Goal: Transaction & Acquisition: Subscribe to service/newsletter

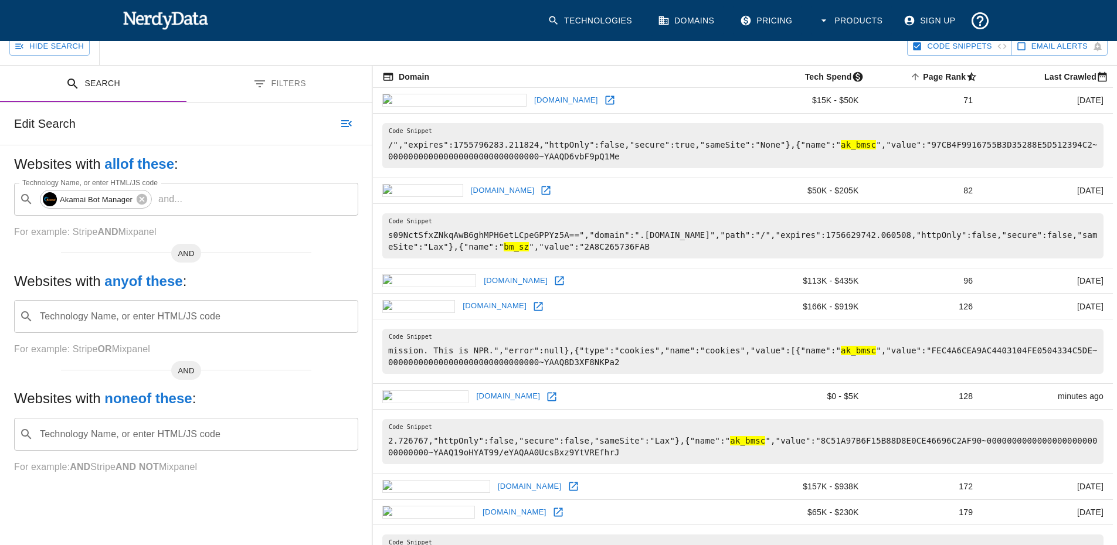
scroll to position [113, 0]
drag, startPoint x: 833, startPoint y: 144, endPoint x: 802, endPoint y: 147, distance: 30.7
click at [841, 147] on hl "ak_bmsc" at bounding box center [858, 145] width 35 height 9
copy hl "ak_bmsc"
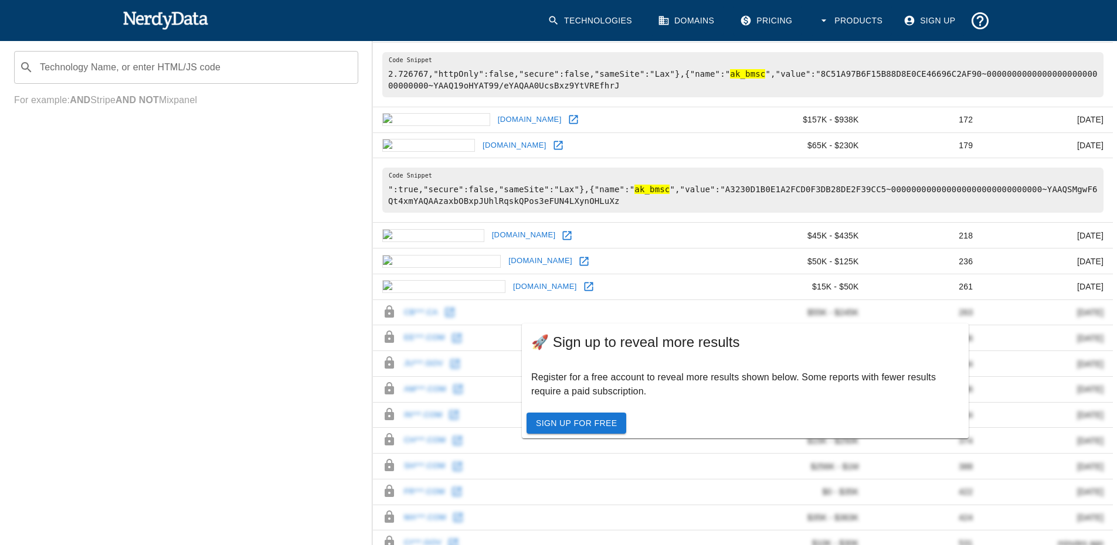
scroll to position [547, 0]
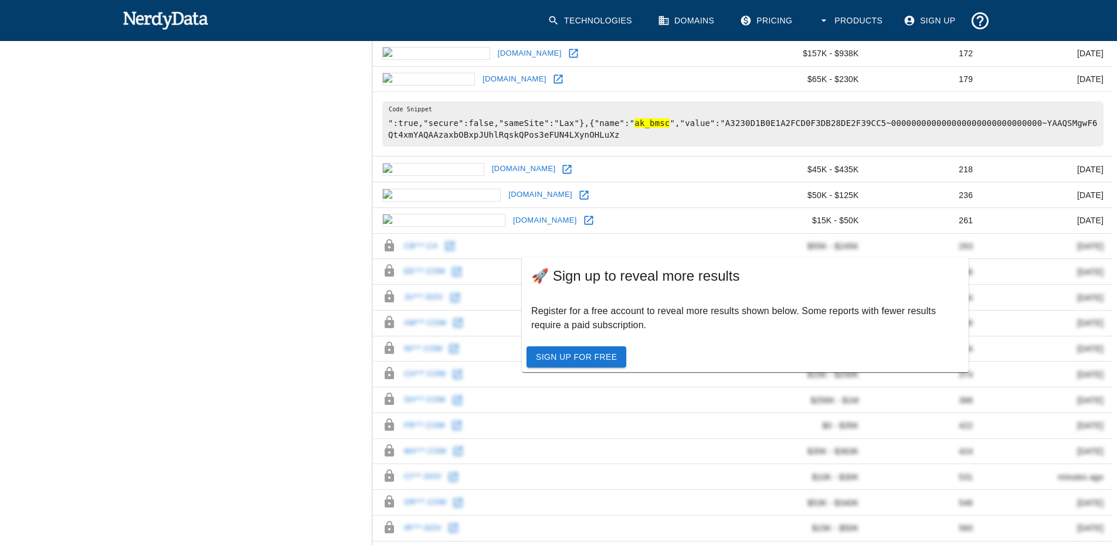
click at [593, 355] on link "Sign Up For Free" at bounding box center [577, 358] width 100 height 22
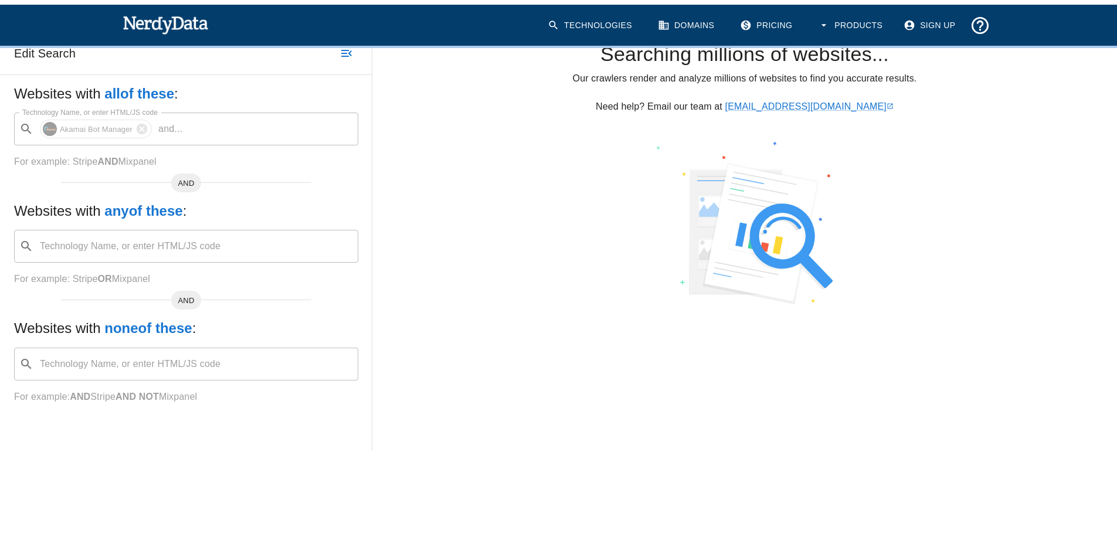
scroll to position [189, 0]
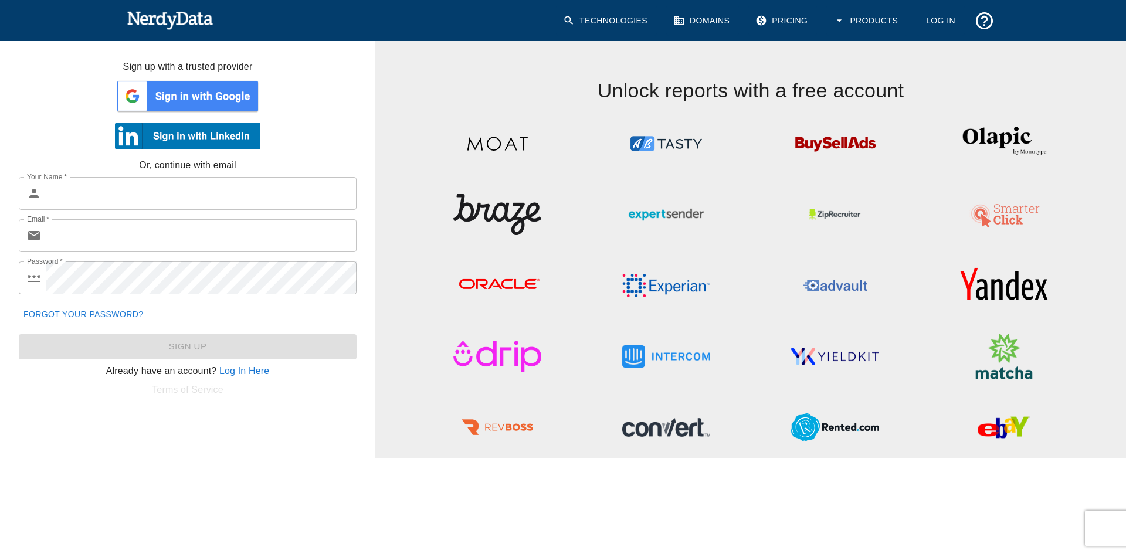
click at [202, 93] on img at bounding box center [187, 96] width 145 height 35
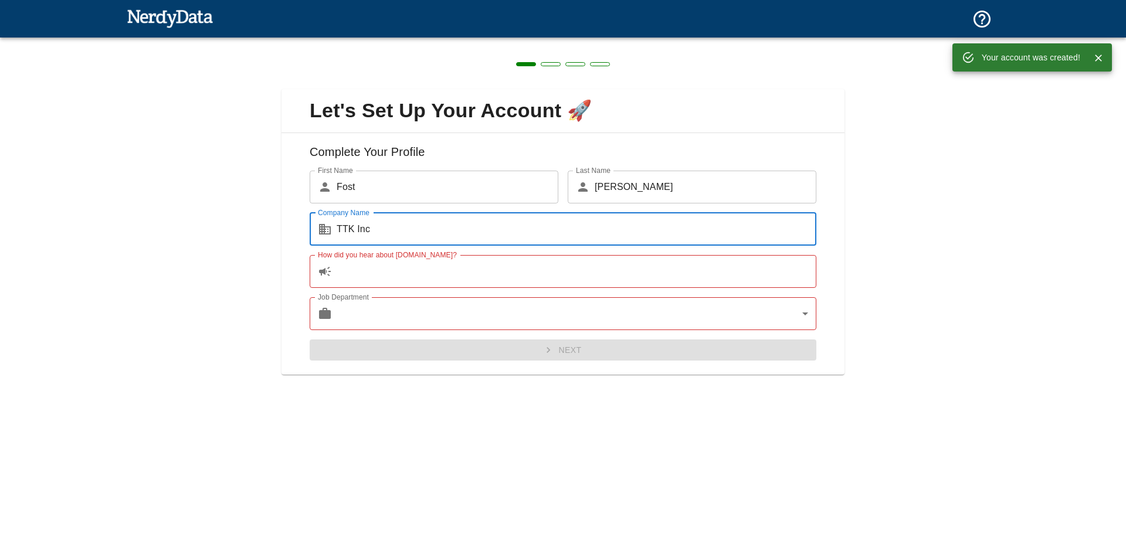
type input "TTK Inc"
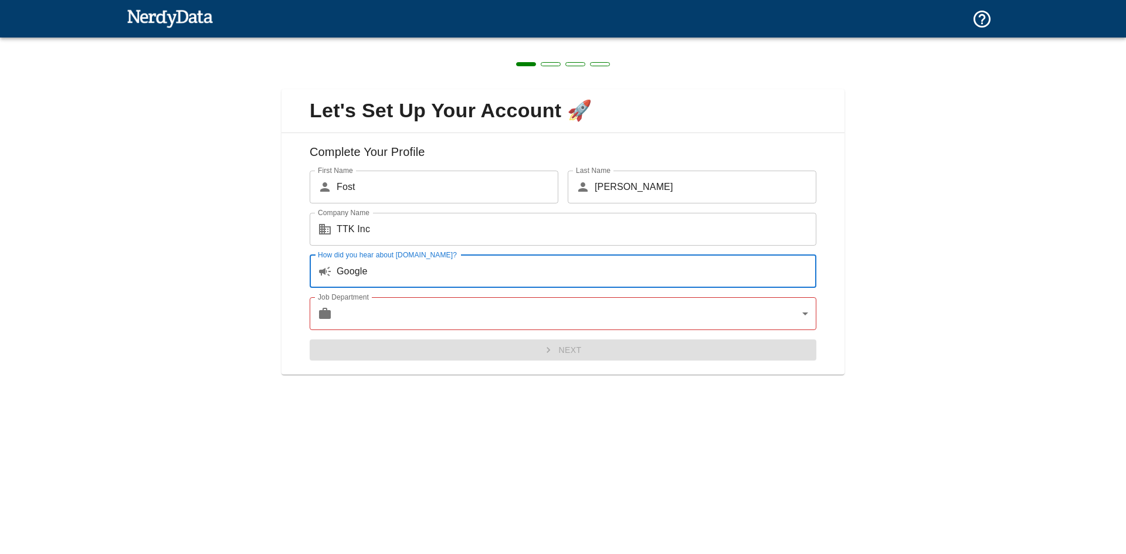
type input "Google"
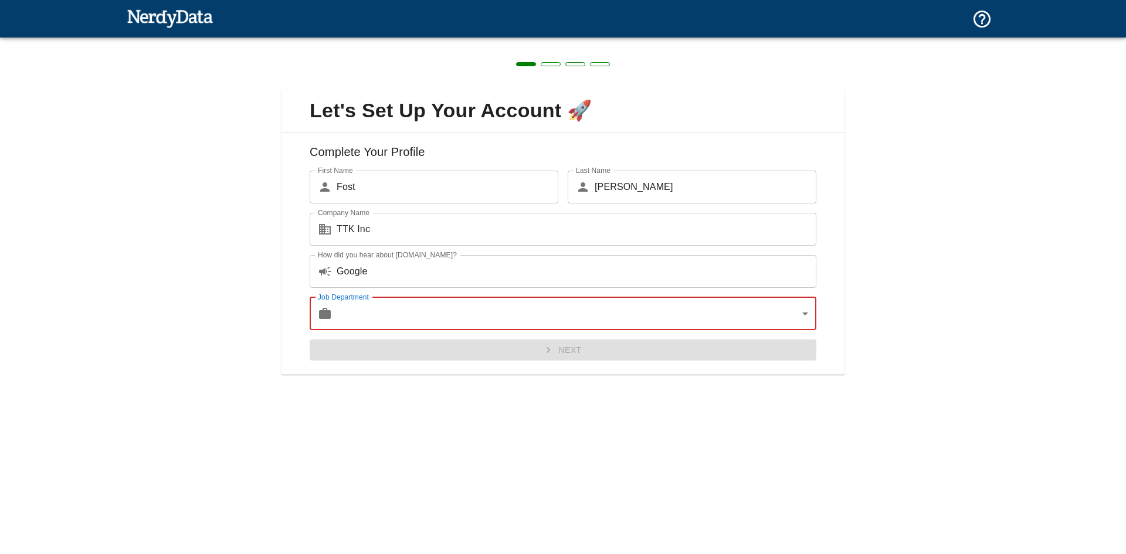
click at [380, 41] on body "Technologies Domains Pricing Products Create a Report Create a list of websites…" at bounding box center [563, 20] width 1126 height 41
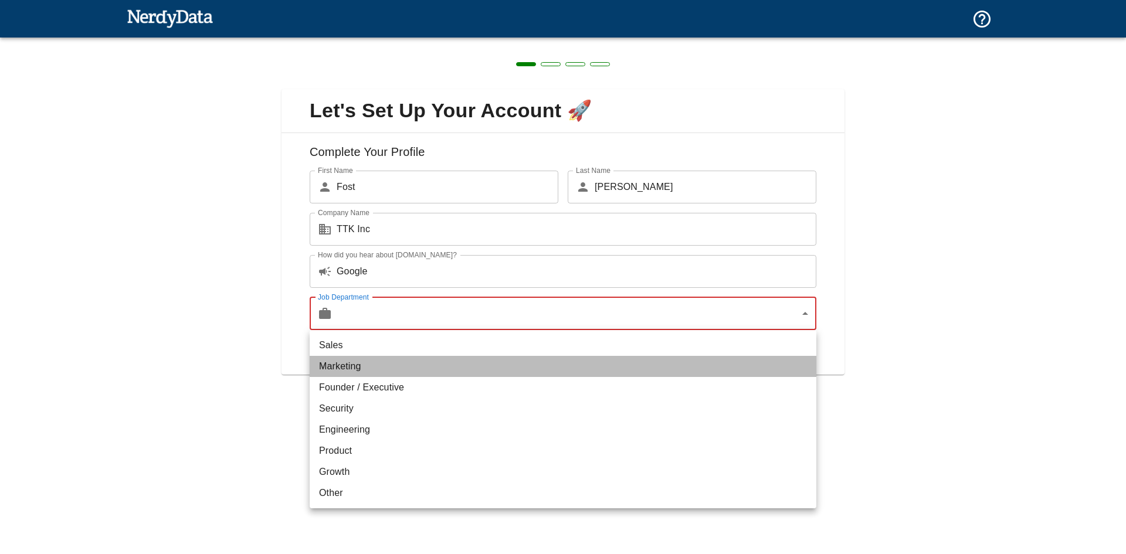
click at [372, 367] on li "Marketing" at bounding box center [563, 366] width 507 height 21
type input "marketing"
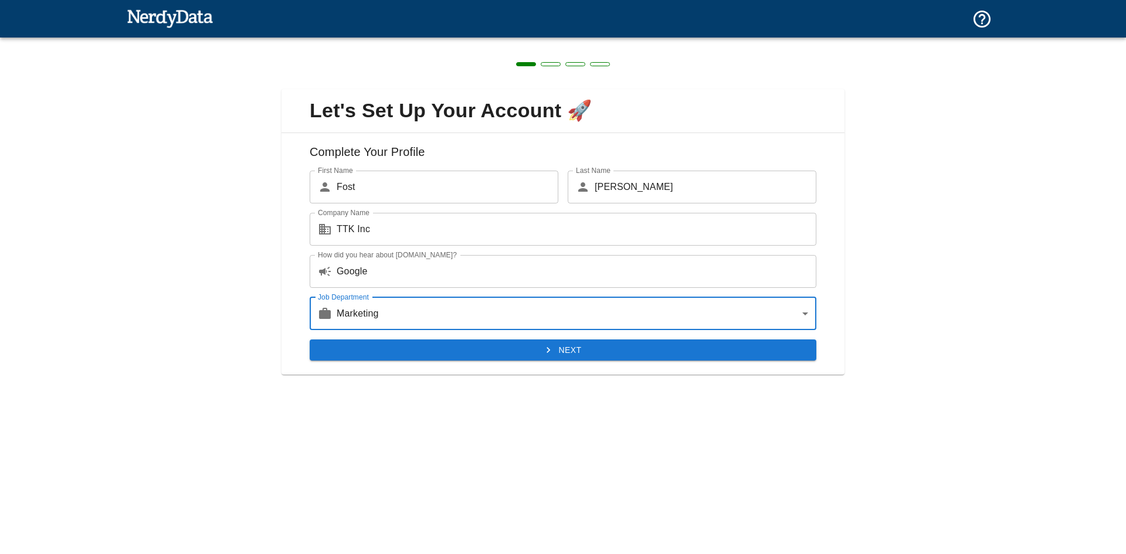
click at [566, 353] on button "Next" at bounding box center [563, 350] width 507 height 22
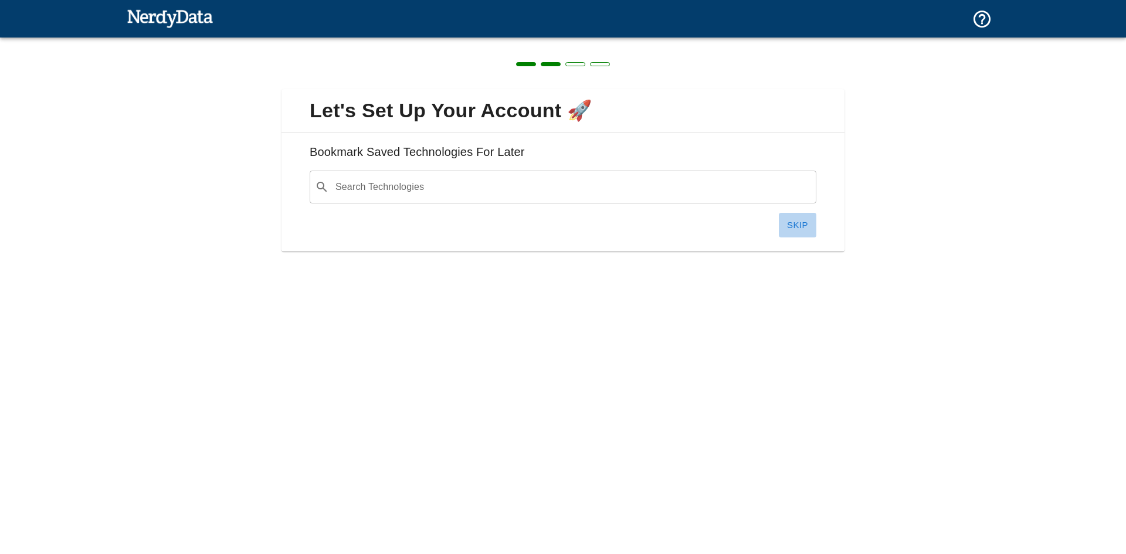
click at [794, 220] on button "Skip" at bounding box center [798, 225] width 38 height 25
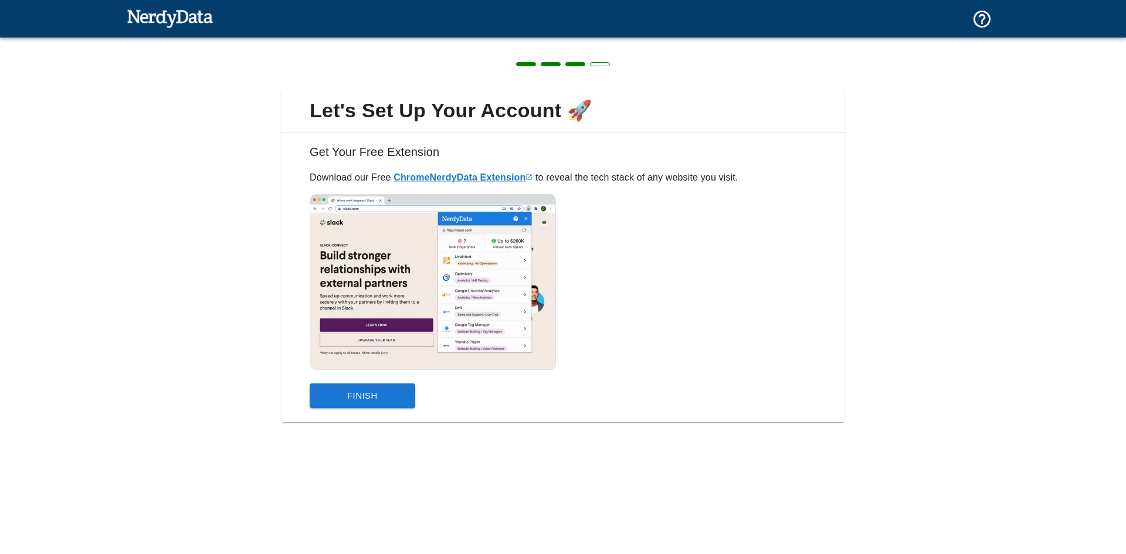
click at [375, 398] on button "Finish" at bounding box center [363, 395] width 106 height 25
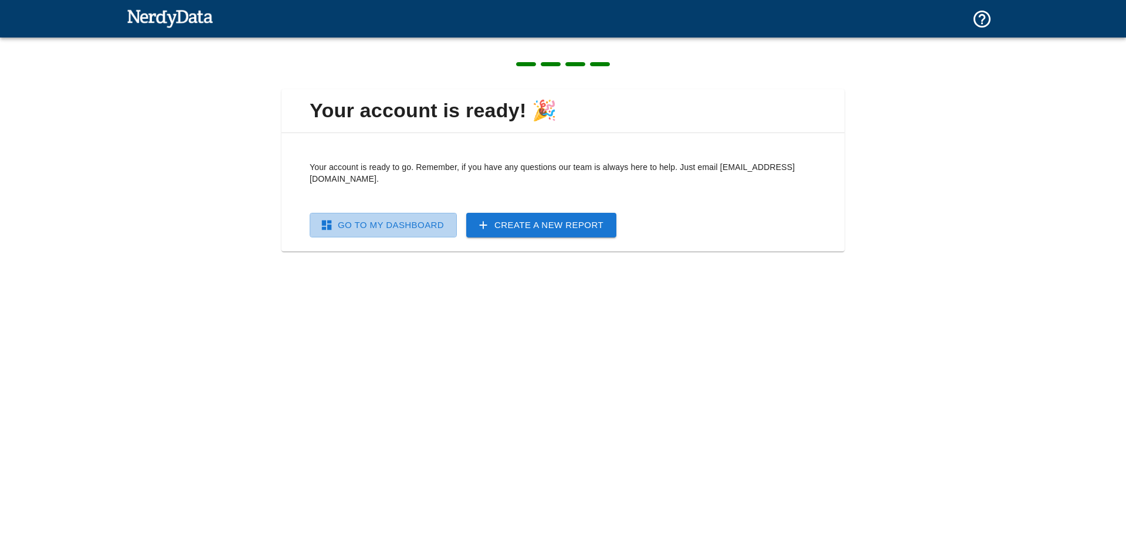
click at [425, 217] on link "Go To My Dashboard" at bounding box center [383, 225] width 147 height 25
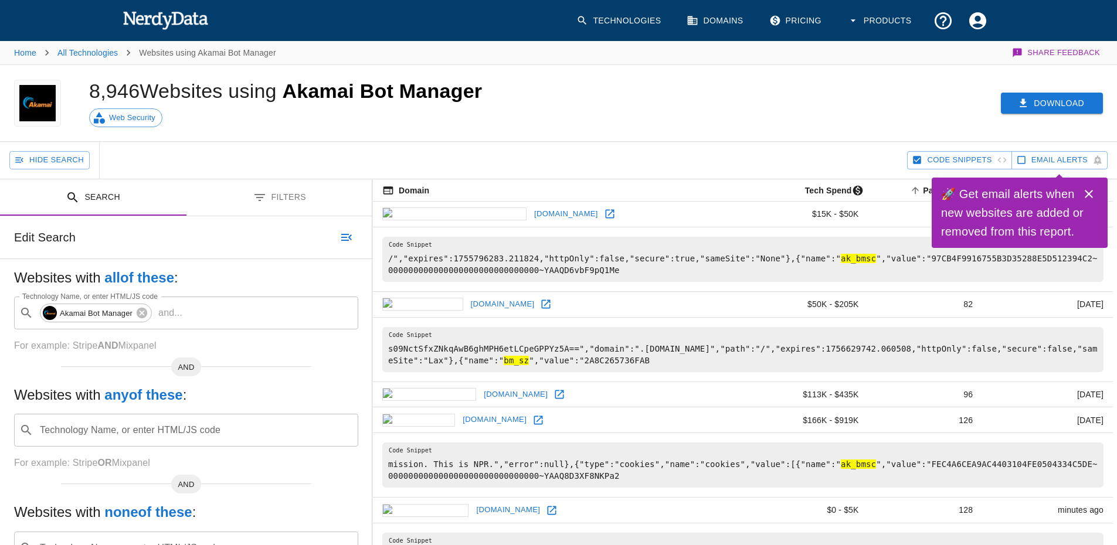
click at [1041, 102] on button "Download" at bounding box center [1052, 104] width 102 height 22
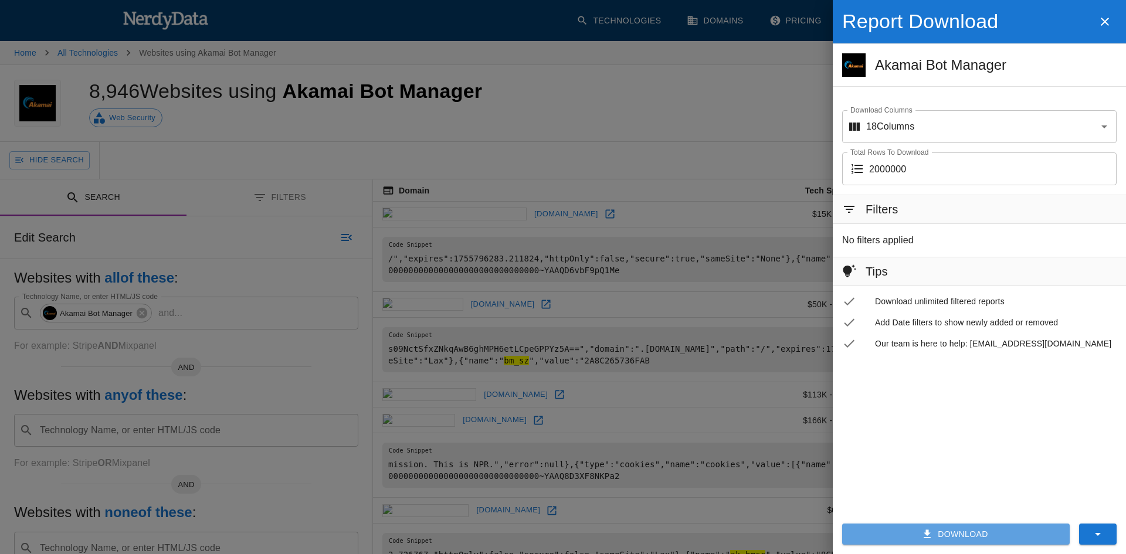
click at [1000, 539] on button "Download" at bounding box center [955, 535] width 227 height 22
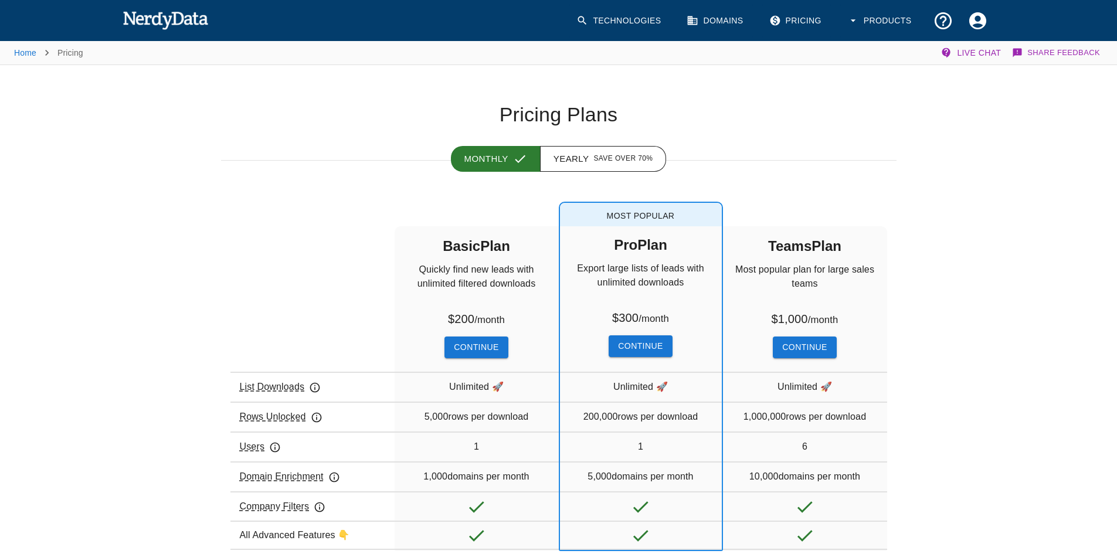
scroll to position [274, 0]
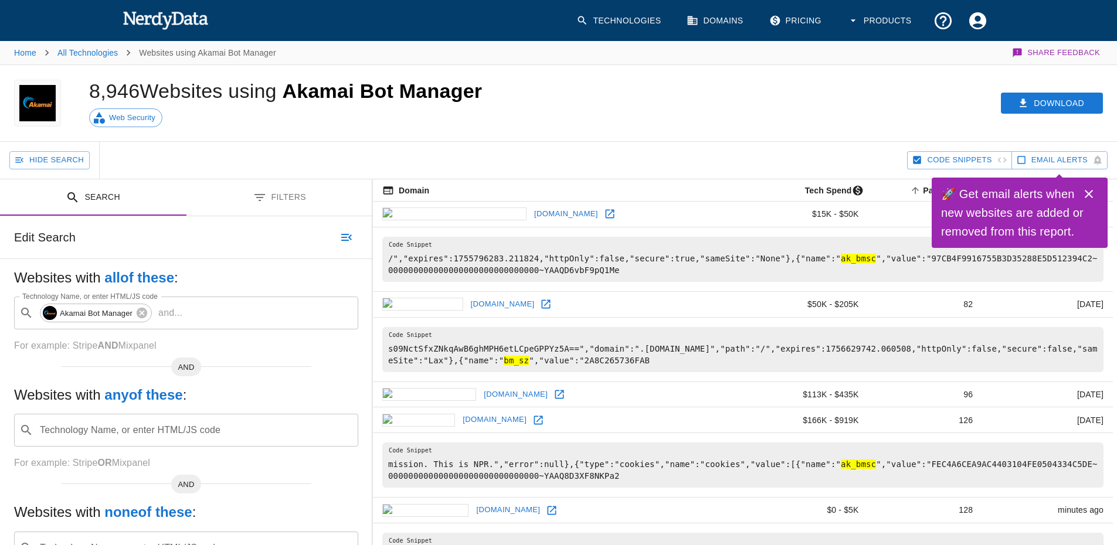
click at [1089, 194] on icon "Close" at bounding box center [1089, 194] width 14 height 14
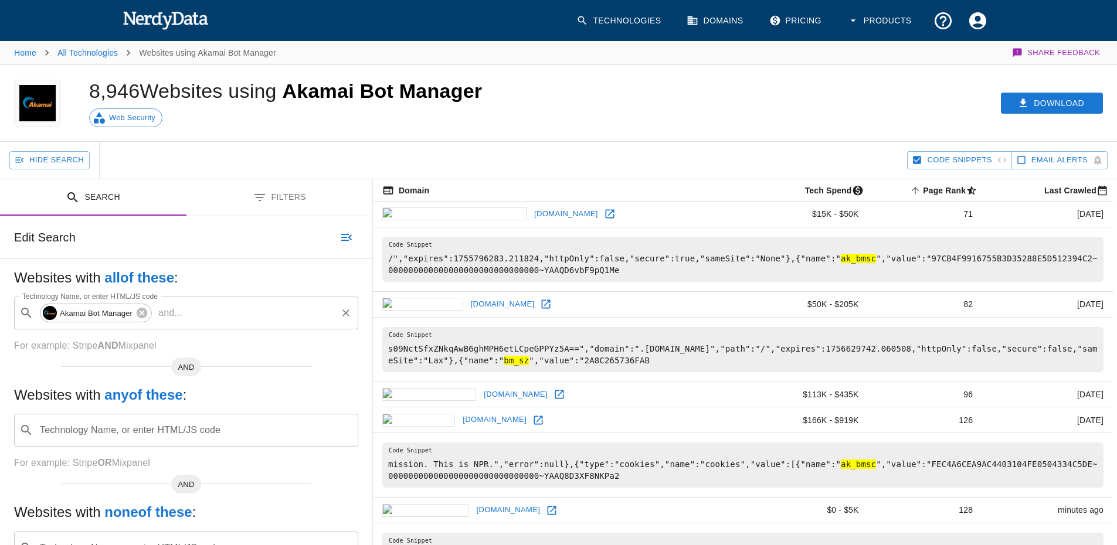
click at [212, 314] on input "Technology Name, or enter HTML/JS code" at bounding box center [261, 313] width 148 height 22
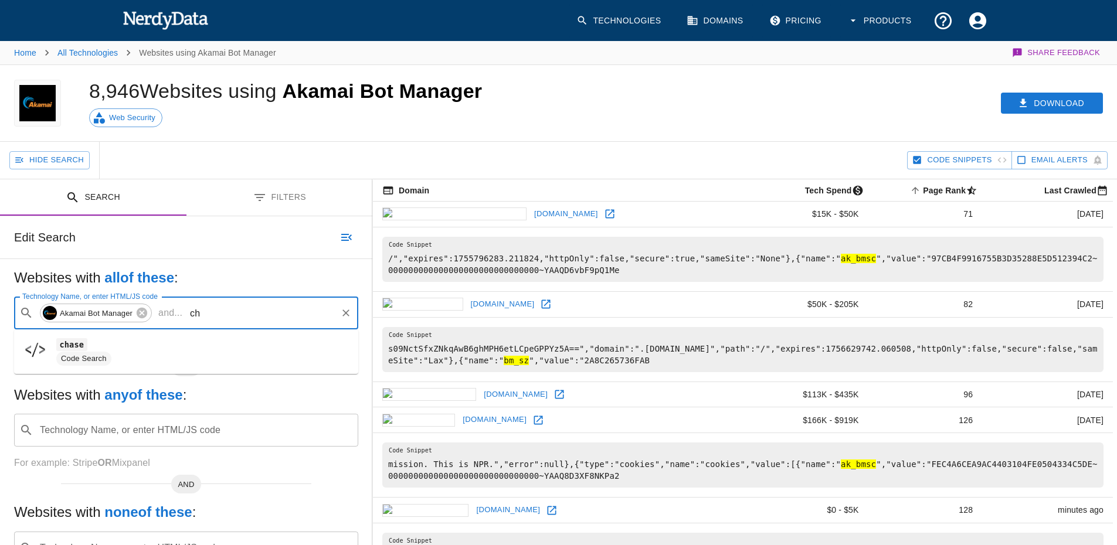
type input "c"
type input "n"
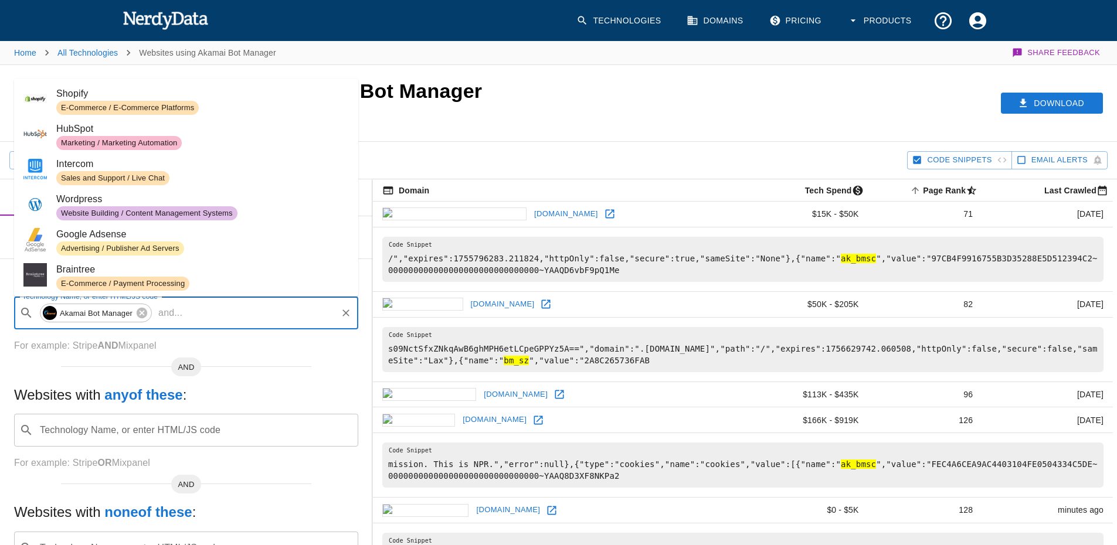
click at [603, 117] on div "Download" at bounding box center [856, 103] width 521 height 76
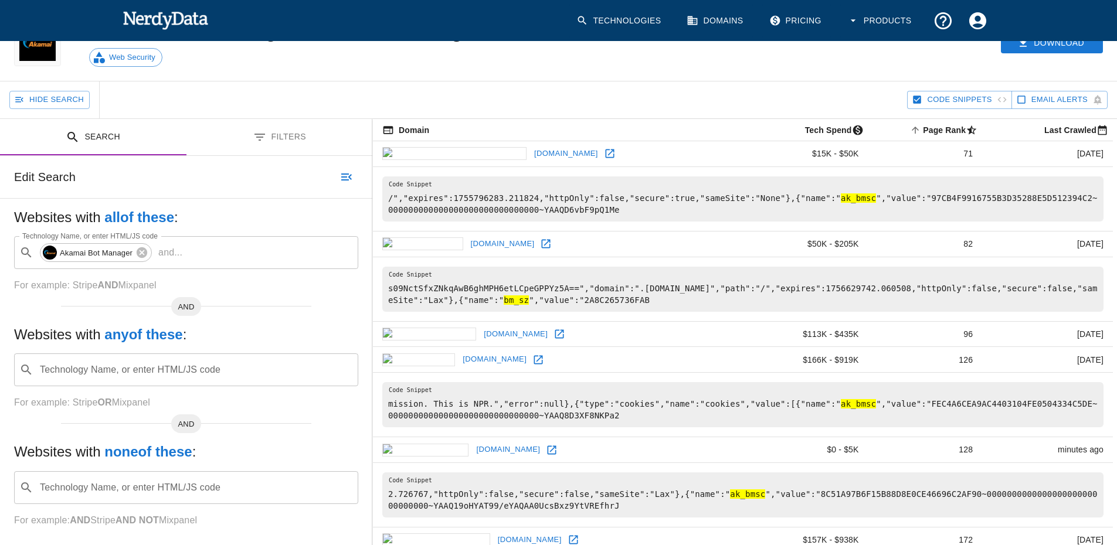
scroll to position [137, 0]
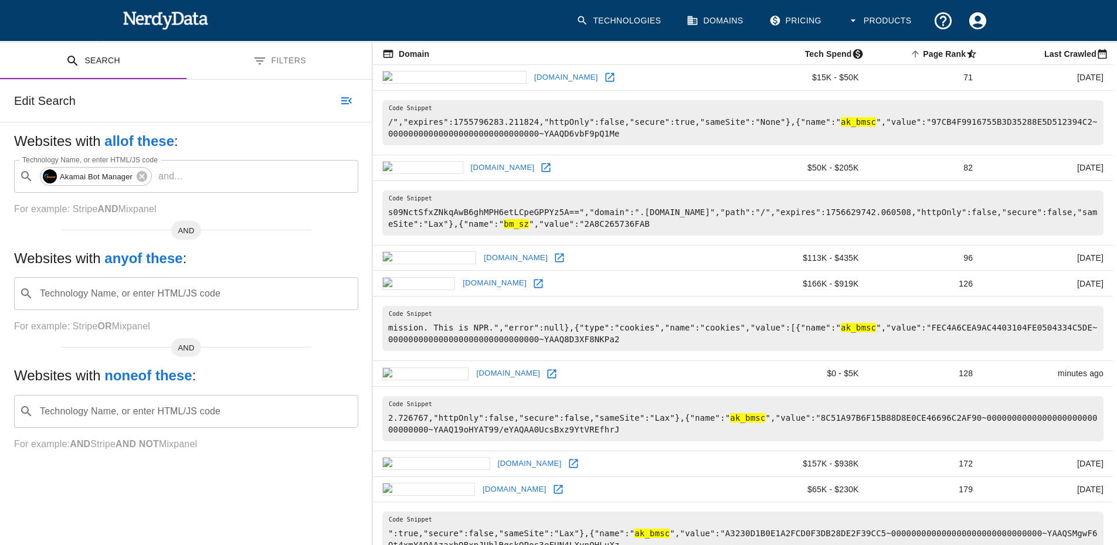
click at [240, 283] on input "Technology Name, or enter HTML/JS code" at bounding box center [195, 294] width 315 height 22
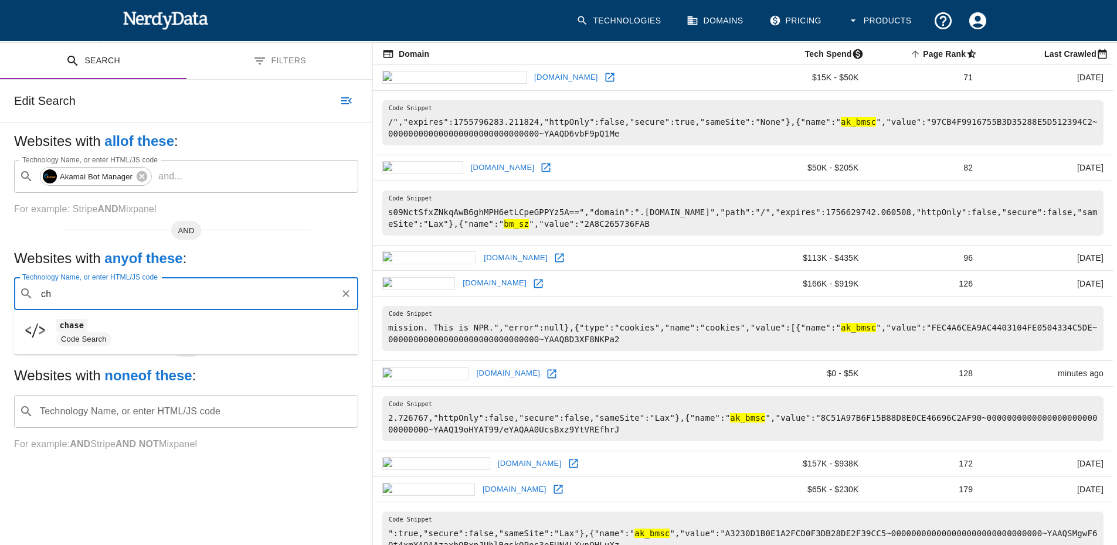
type input "c"
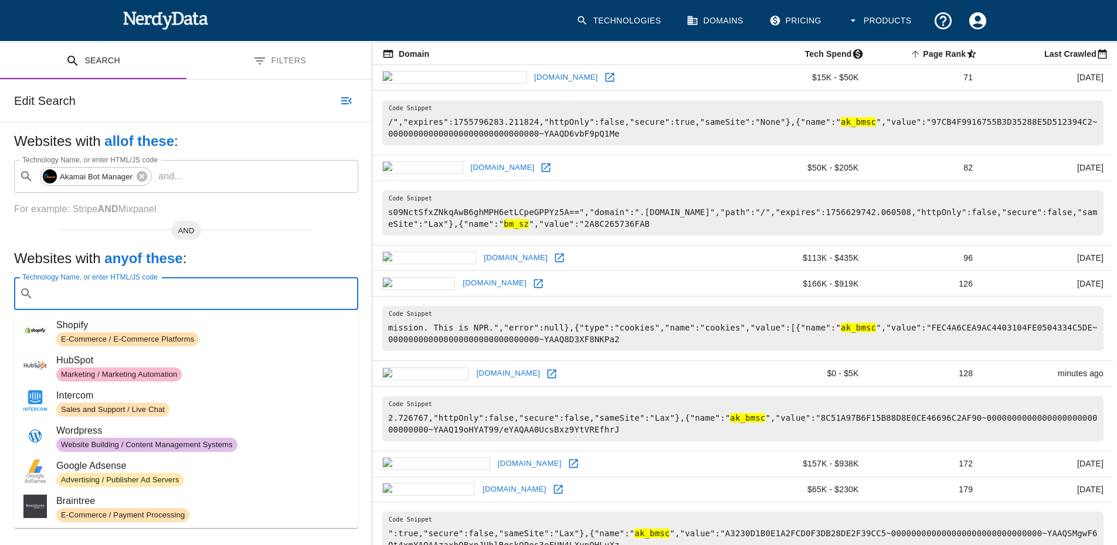
click at [236, 334] on span "E-Commerce / E-Commerce Platforms" at bounding box center [202, 339] width 293 height 14
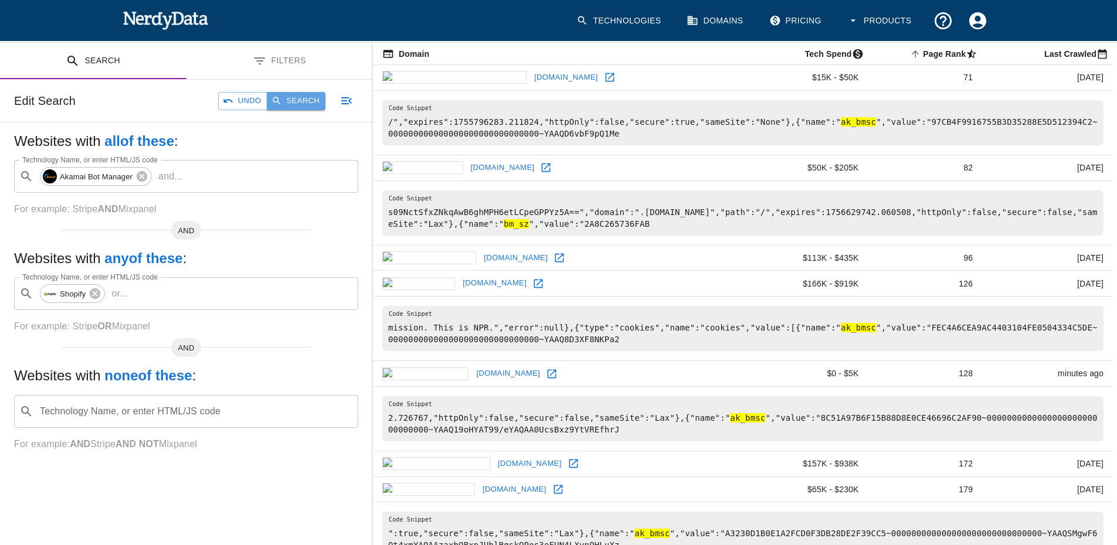
click at [293, 99] on button "Search" at bounding box center [296, 101] width 59 height 18
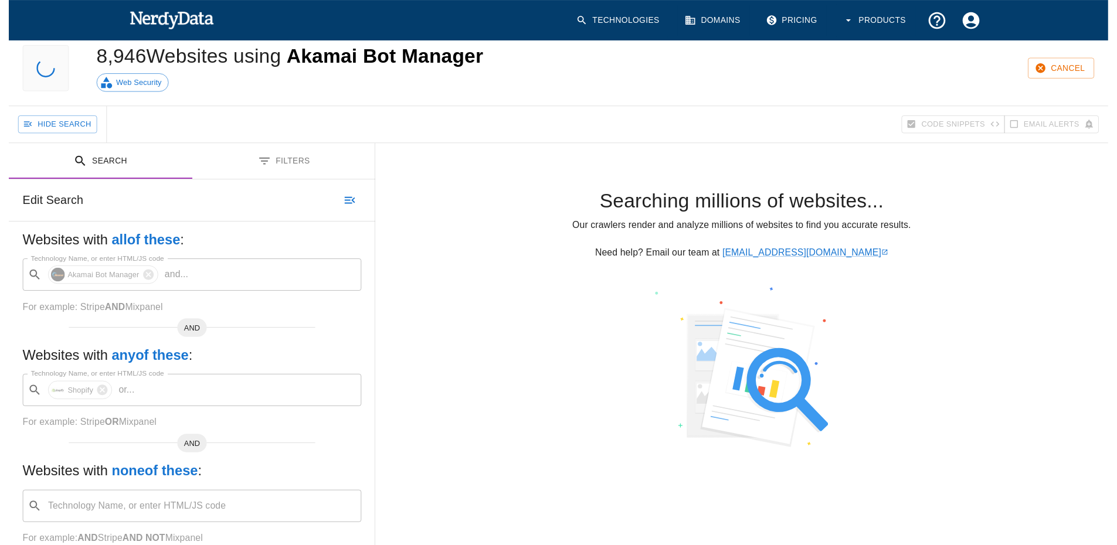
scroll to position [0, 0]
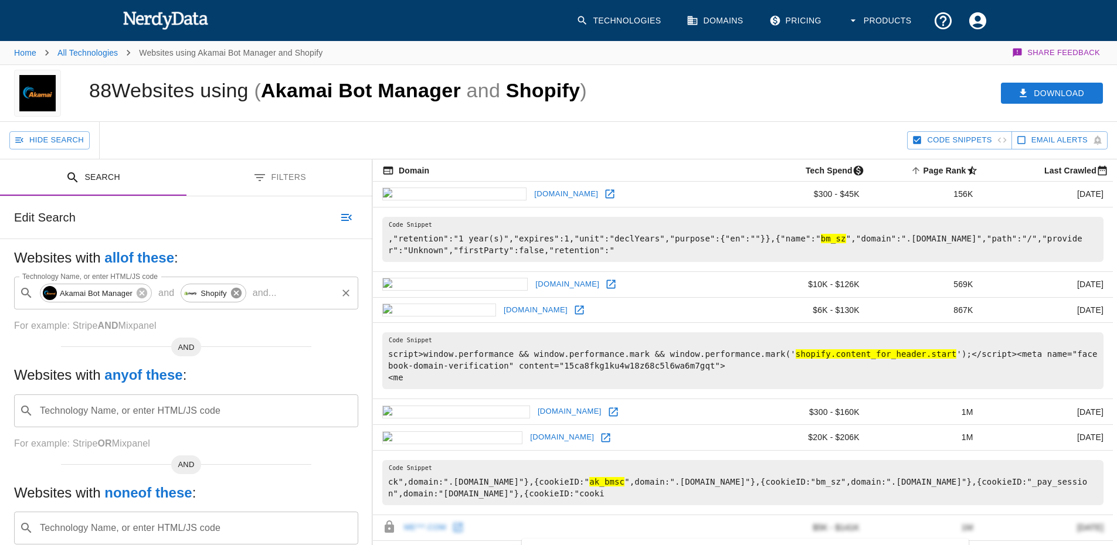
click at [235, 298] on icon at bounding box center [236, 293] width 11 height 11
click at [1064, 100] on button "Search" at bounding box center [1059, 94] width 87 height 22
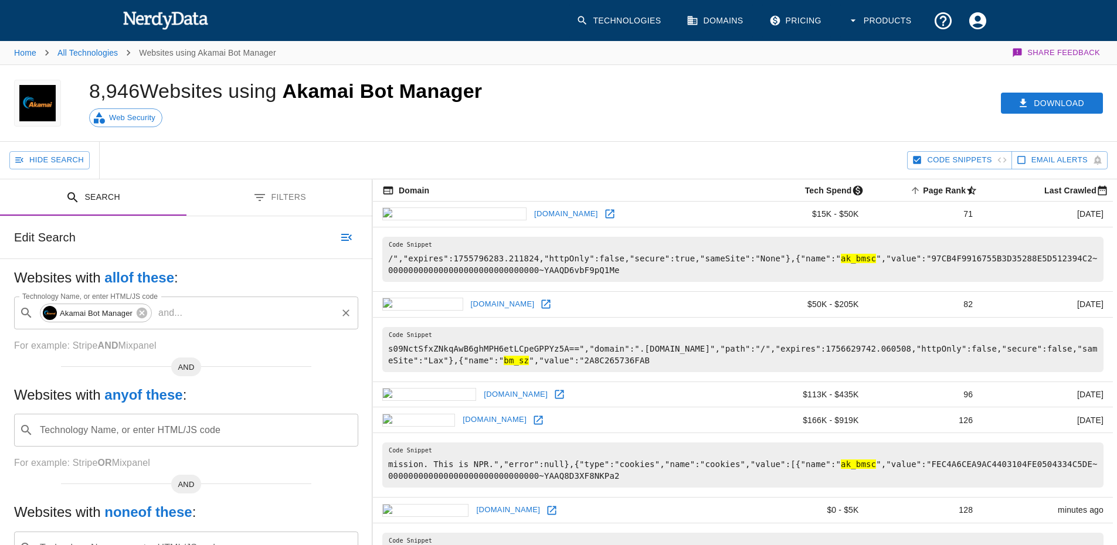
click at [294, 198] on button "Filters" at bounding box center [279, 197] width 186 height 37
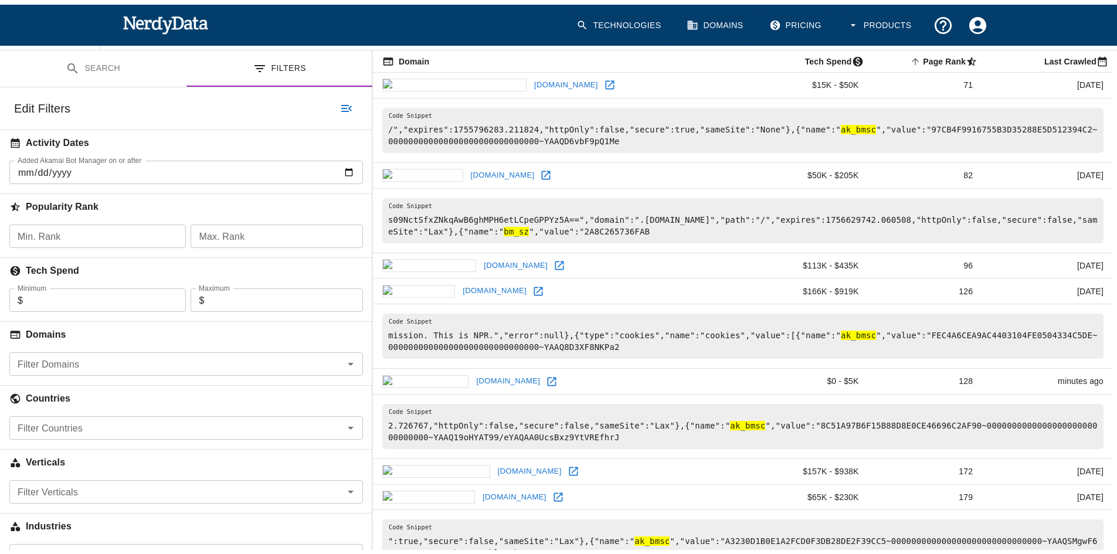
scroll to position [137, 0]
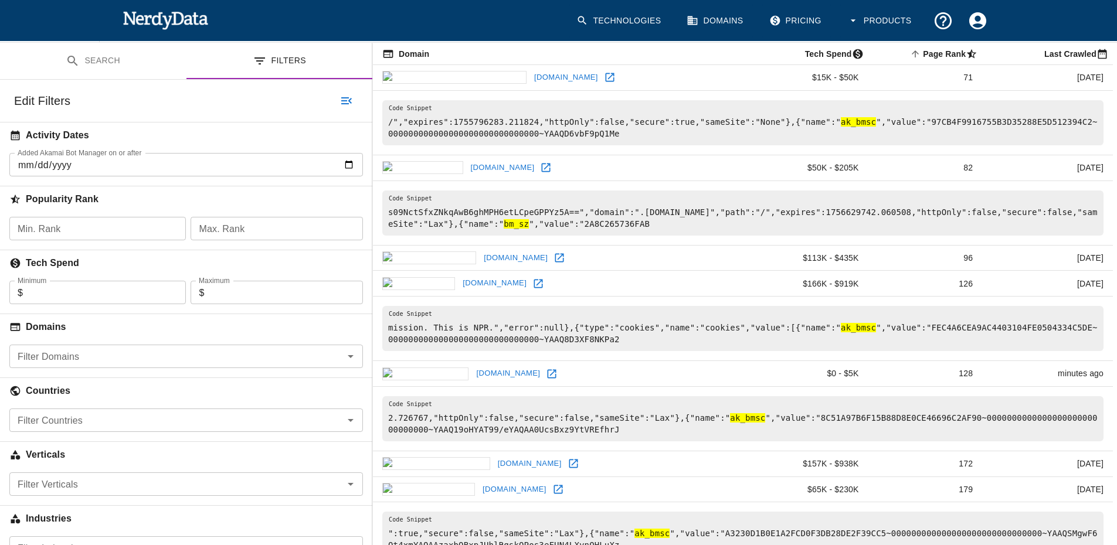
click at [119, 355] on input "Filter Domains" at bounding box center [176, 356] width 327 height 16
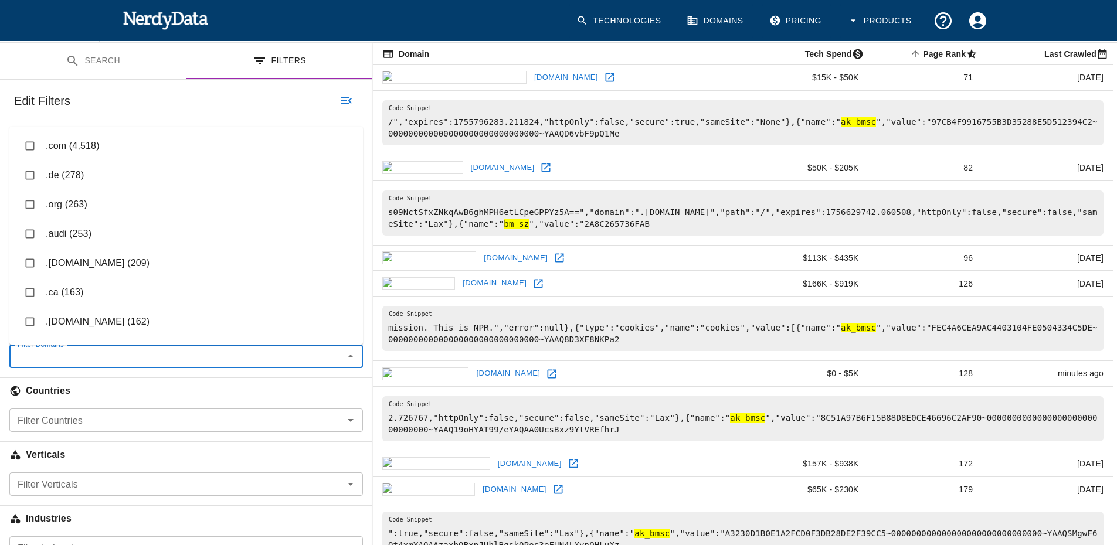
click at [42, 141] on li ".com (4,518)" at bounding box center [186, 145] width 354 height 29
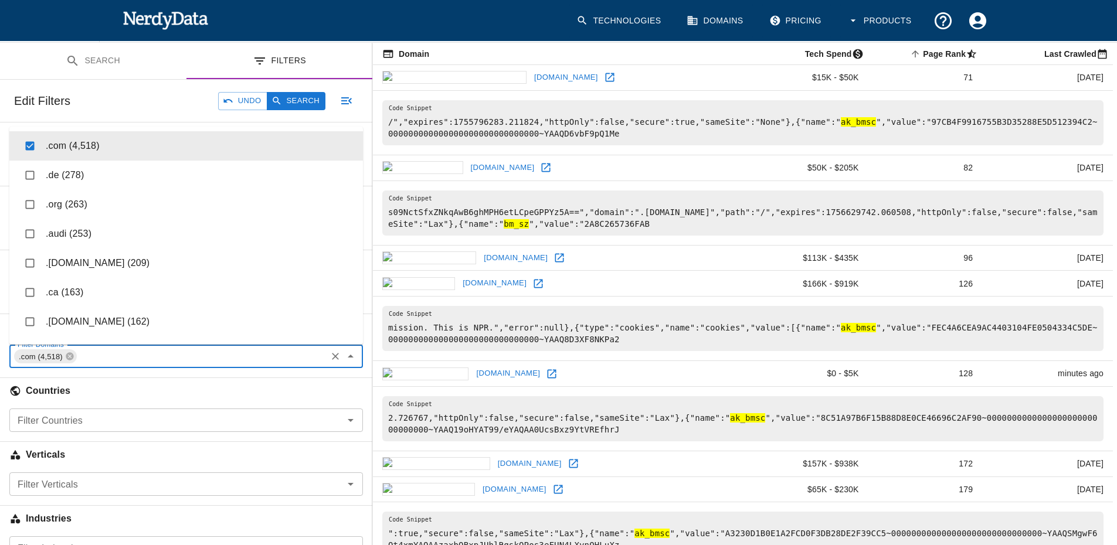
checkbox input "true"
click at [308, 96] on button "Search" at bounding box center [296, 101] width 59 height 18
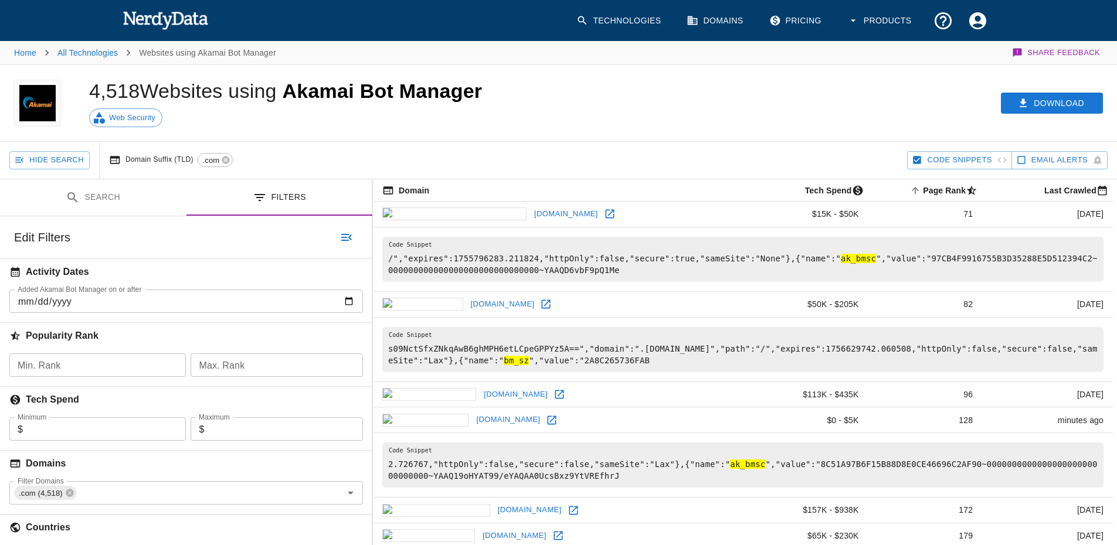
click at [107, 204] on button "Search" at bounding box center [93, 197] width 186 height 37
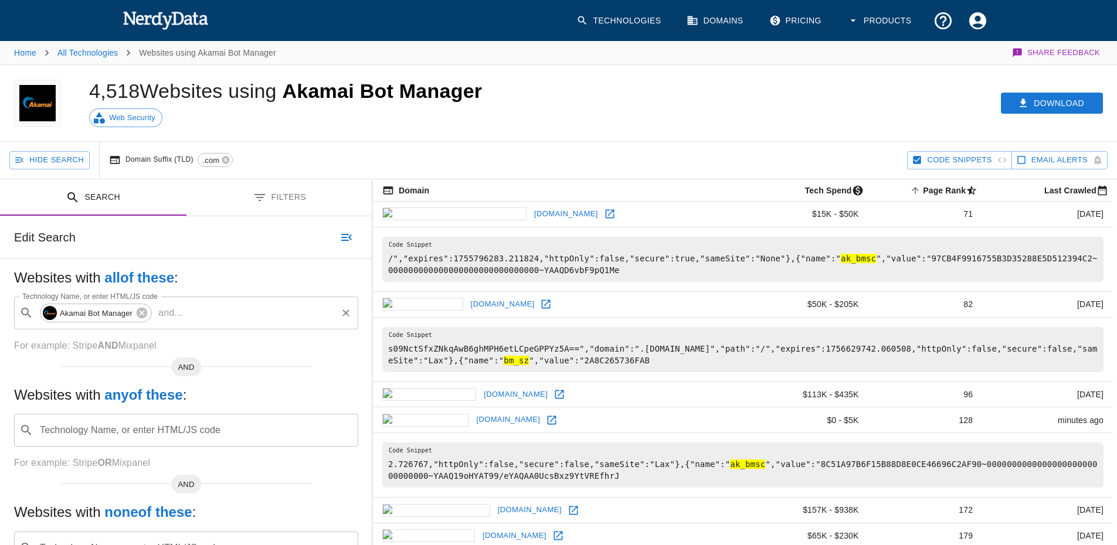
click at [276, 203] on button "Filters" at bounding box center [279, 197] width 186 height 37
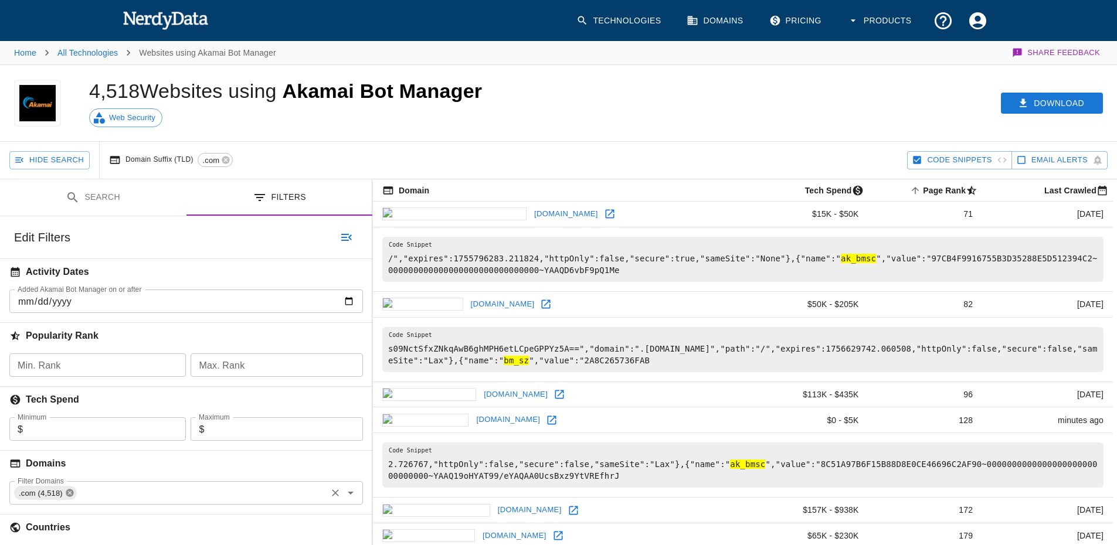
click at [69, 493] on icon at bounding box center [69, 492] width 9 height 9
